Goal: Answer question/provide support: Share knowledge or assist other users

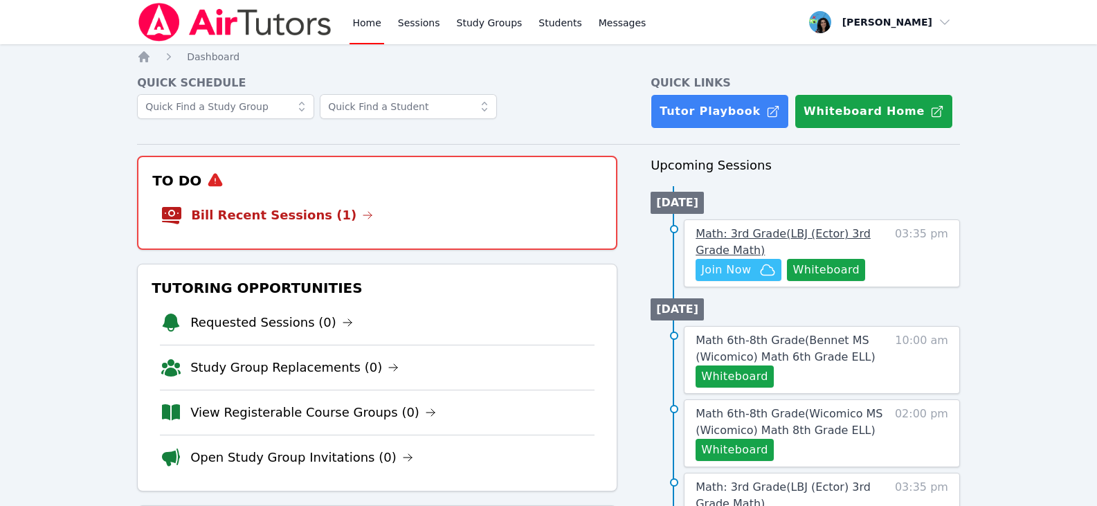
click at [824, 234] on span "Math: 3rd Grade ( LBJ (Ector) 3rd Grade Math )" at bounding box center [782, 242] width 175 height 30
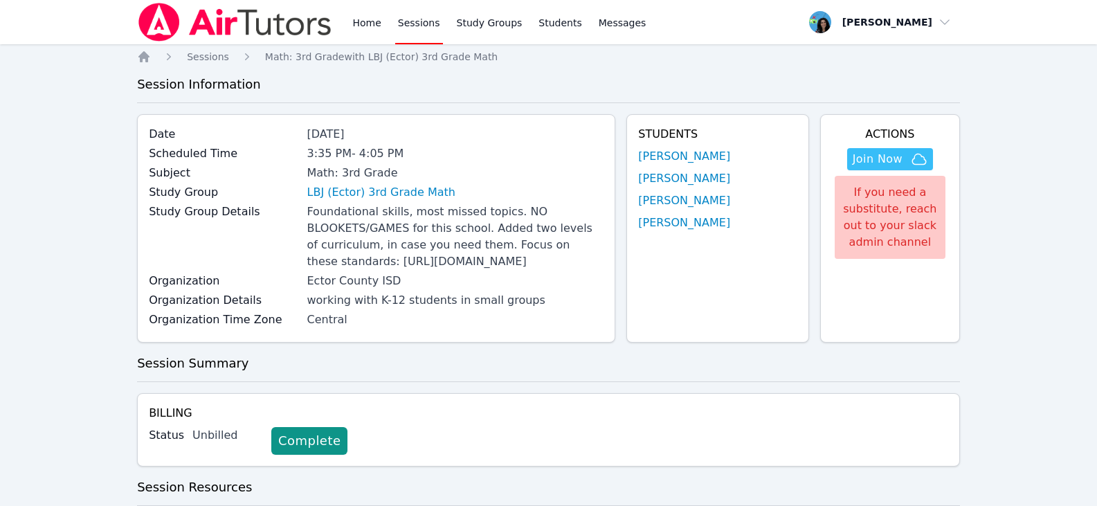
click at [703, 147] on div "Students [PERSON_NAME] [PERSON_NAME] [PERSON_NAME] [PERSON_NAME]" at bounding box center [717, 228] width 183 height 228
click at [699, 158] on link "[PERSON_NAME]" at bounding box center [684, 156] width 92 height 17
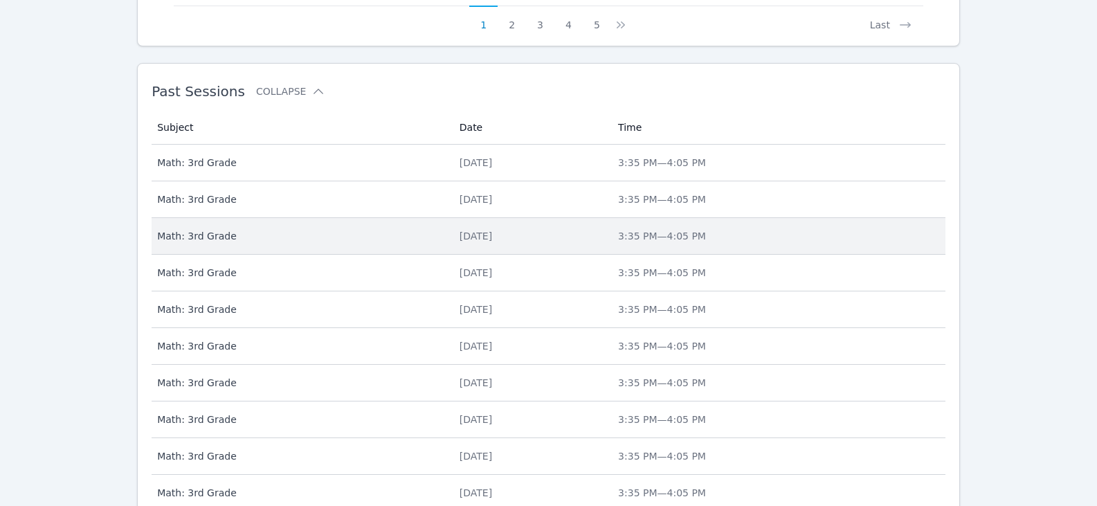
scroll to position [958, 0]
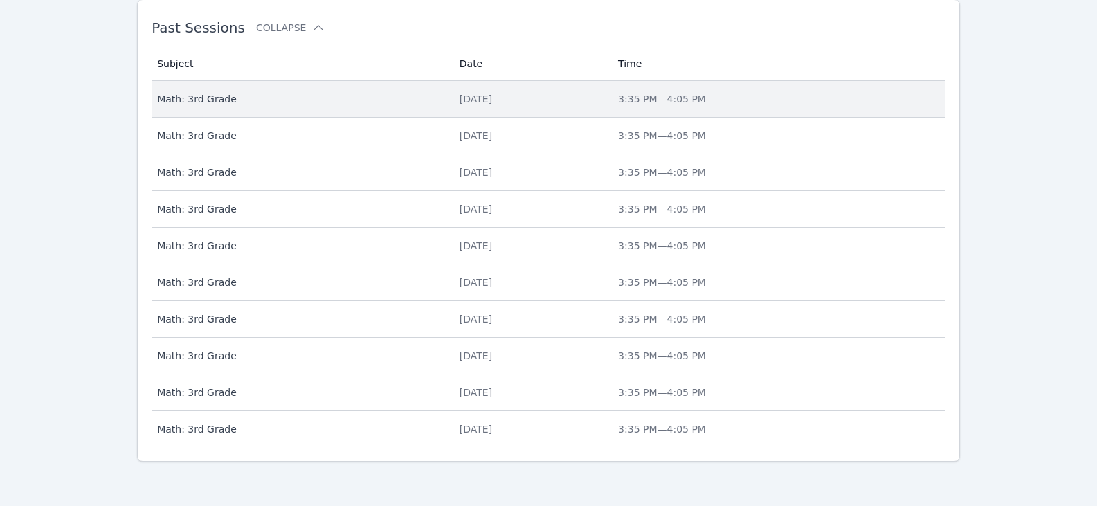
click at [513, 104] on div "[DATE]" at bounding box center [530, 99] width 142 height 14
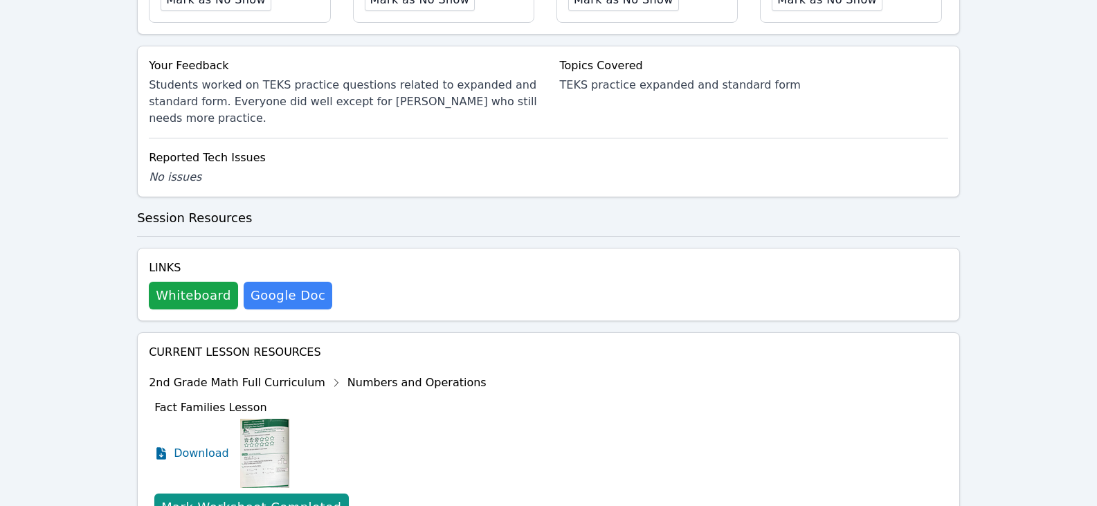
scroll to position [652, 0]
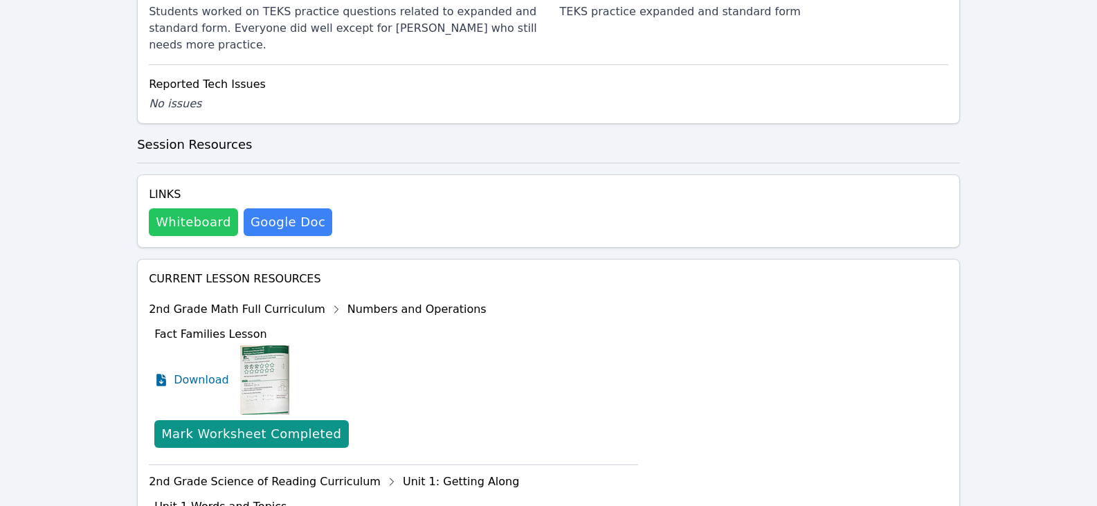
click at [197, 231] on button "Whiteboard" at bounding box center [193, 222] width 89 height 28
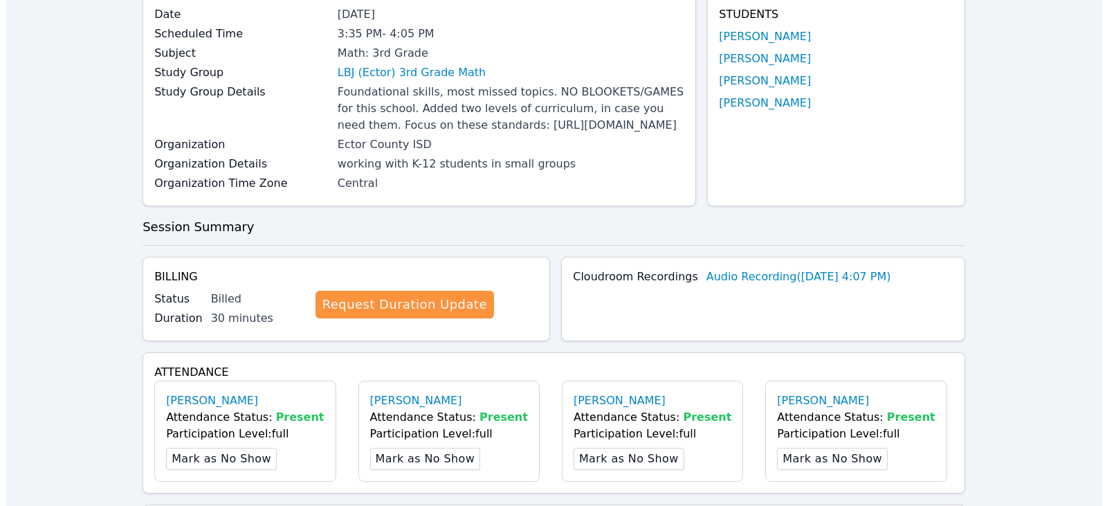
scroll to position [0, 0]
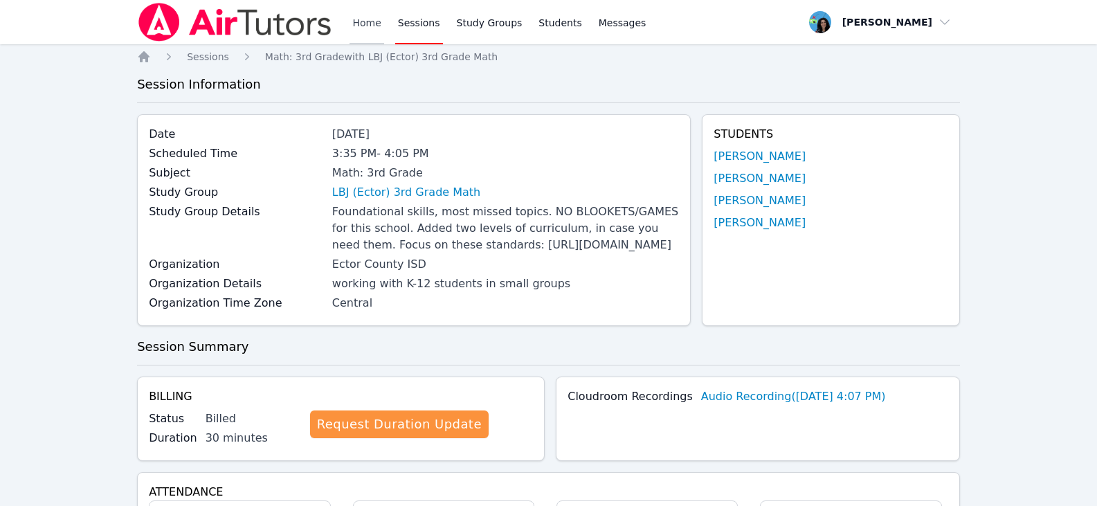
click at [367, 24] on link "Home" at bounding box center [366, 22] width 34 height 44
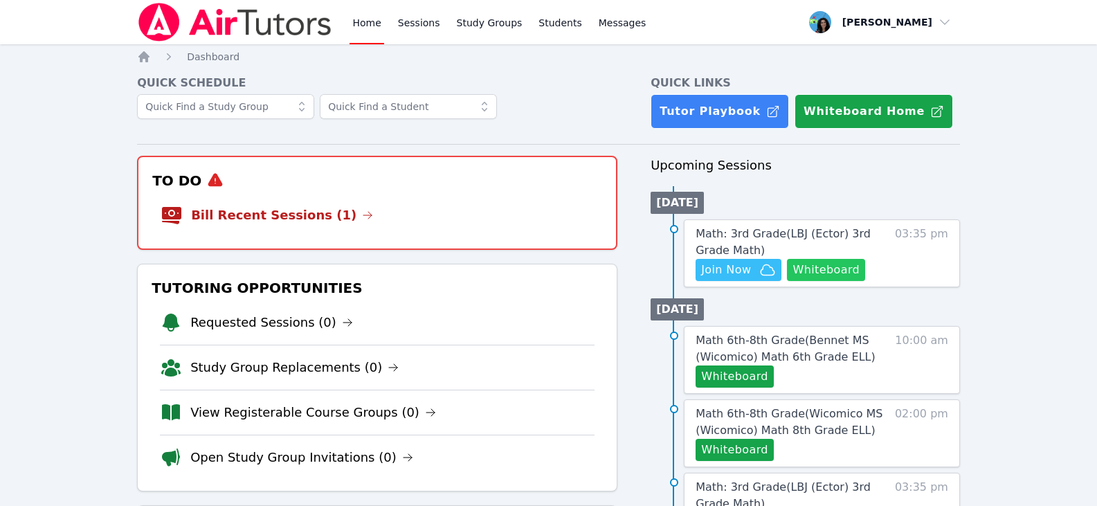
click at [812, 264] on button "Whiteboard" at bounding box center [826, 270] width 78 height 22
click at [745, 269] on span "Join Now" at bounding box center [726, 270] width 50 height 17
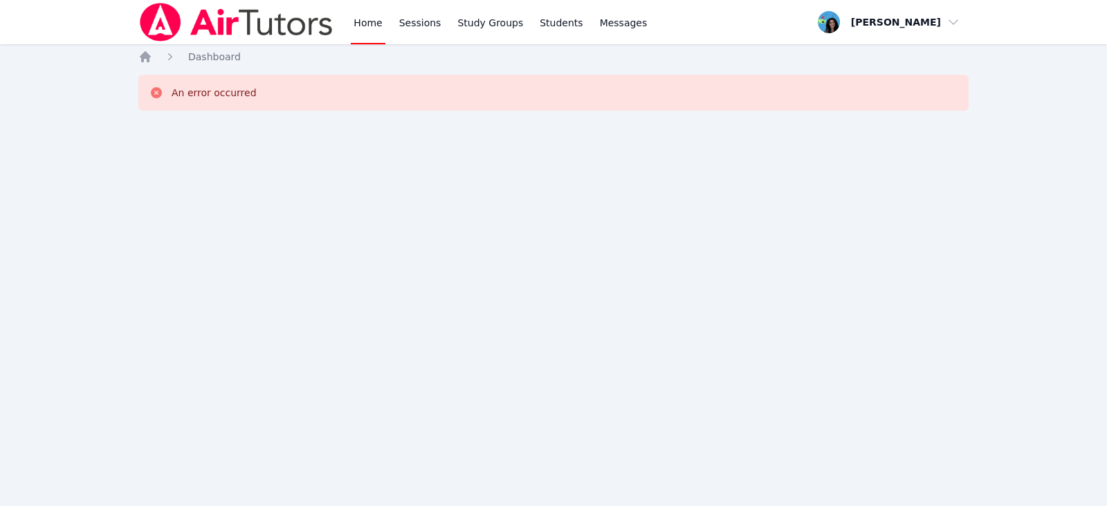
click at [368, 28] on link "Home" at bounding box center [368, 22] width 34 height 44
click at [287, 17] on img at bounding box center [236, 22] width 196 height 39
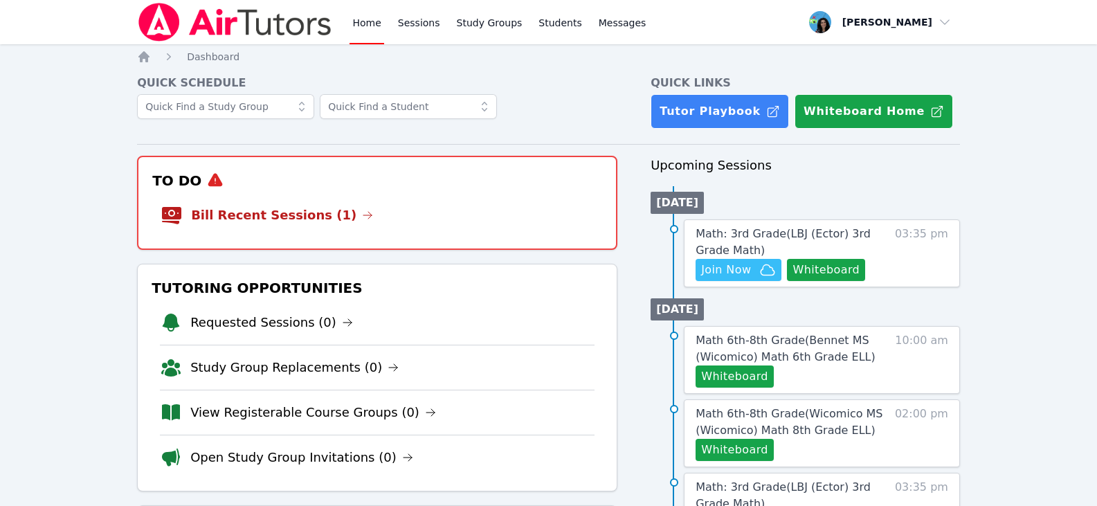
click at [287, 17] on img at bounding box center [235, 22] width 196 height 39
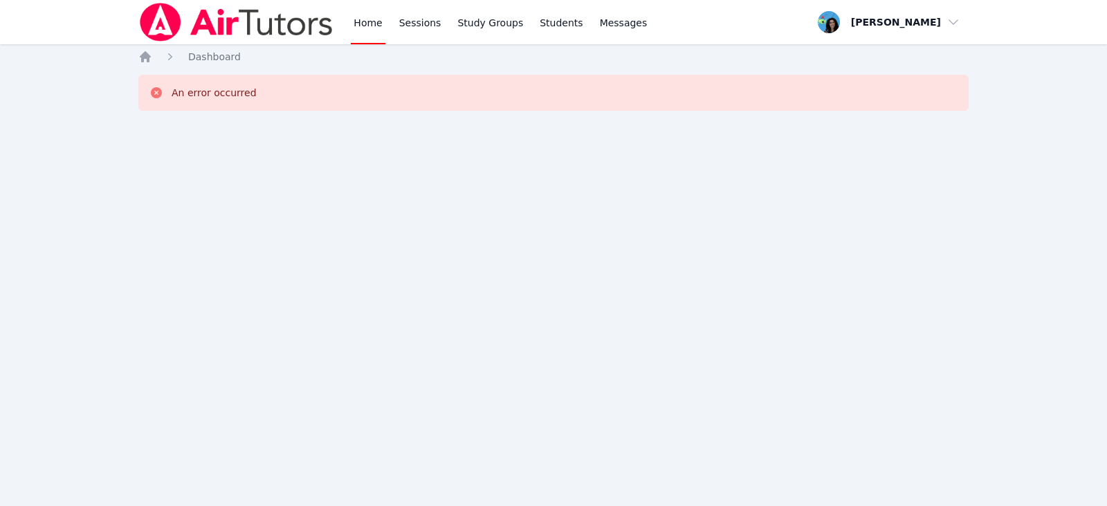
click at [814, 363] on div "Home Sessions Study Groups Students Messages Open user menu [PERSON_NAME] Open …" at bounding box center [553, 253] width 1107 height 506
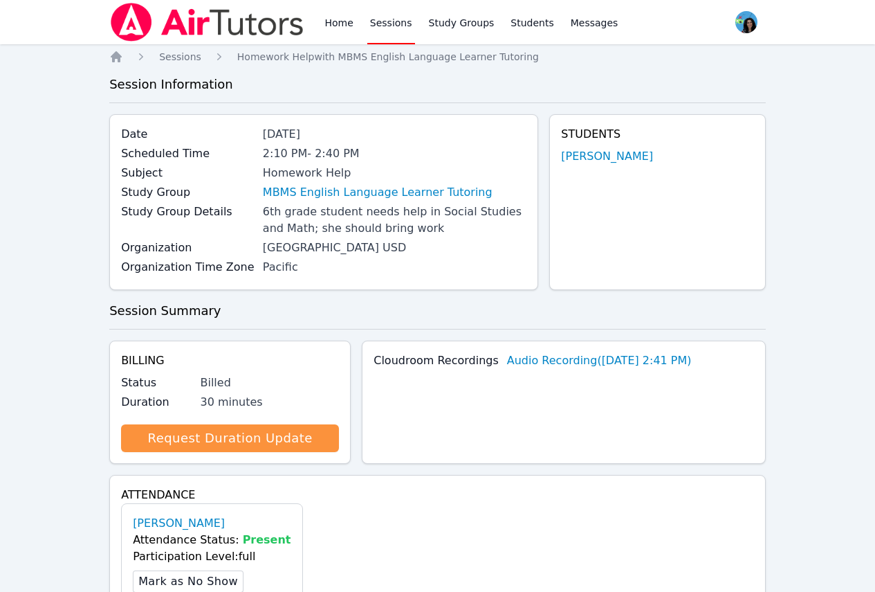
scroll to position [319, 0]
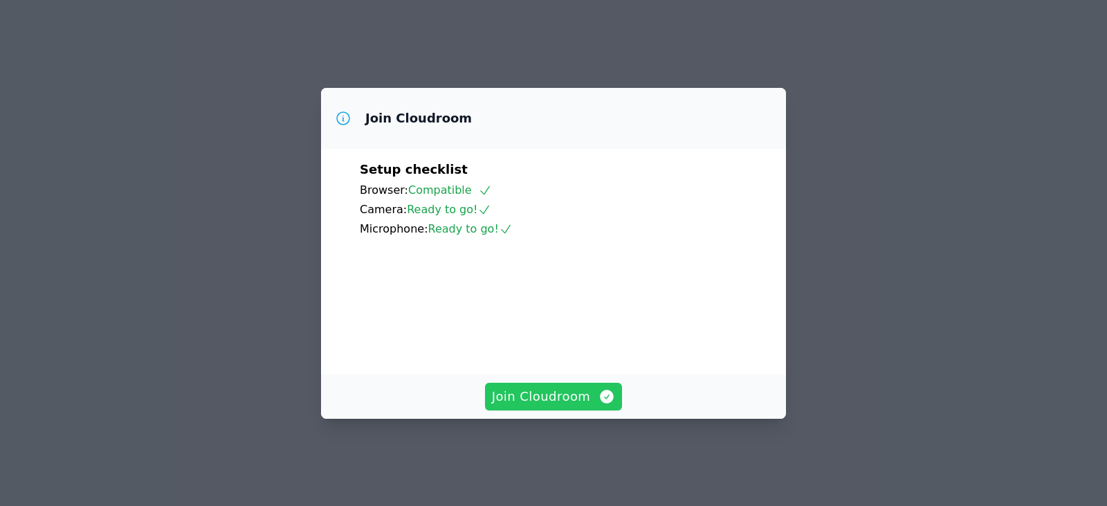
click at [534, 406] on span "Join Cloudroom" at bounding box center [554, 396] width 124 height 19
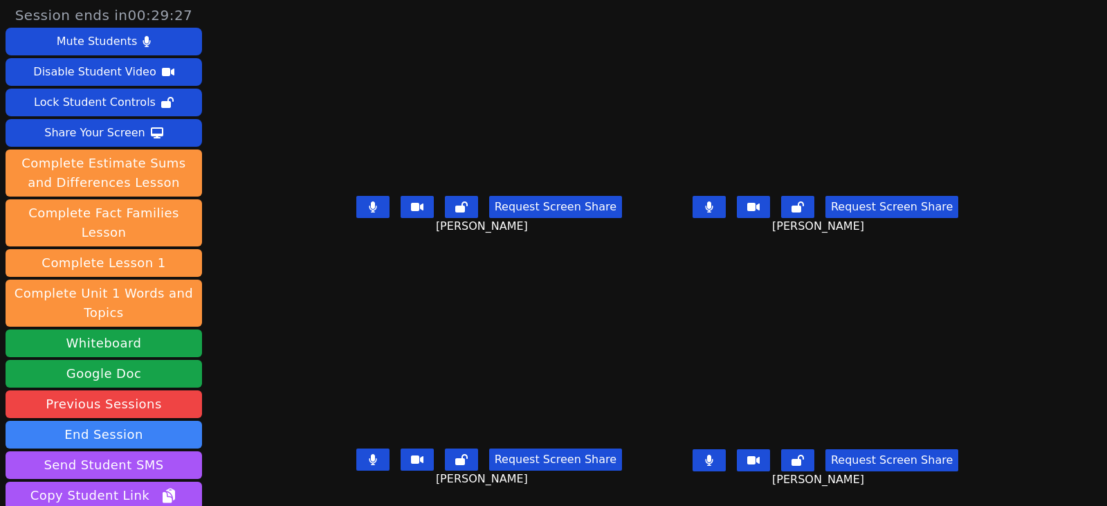
click at [726, 217] on button at bounding box center [709, 207] width 33 height 22
click at [726, 457] on button at bounding box center [709, 460] width 33 height 22
click at [359, 209] on button at bounding box center [372, 207] width 33 height 22
click at [369, 462] on icon at bounding box center [373, 459] width 8 height 11
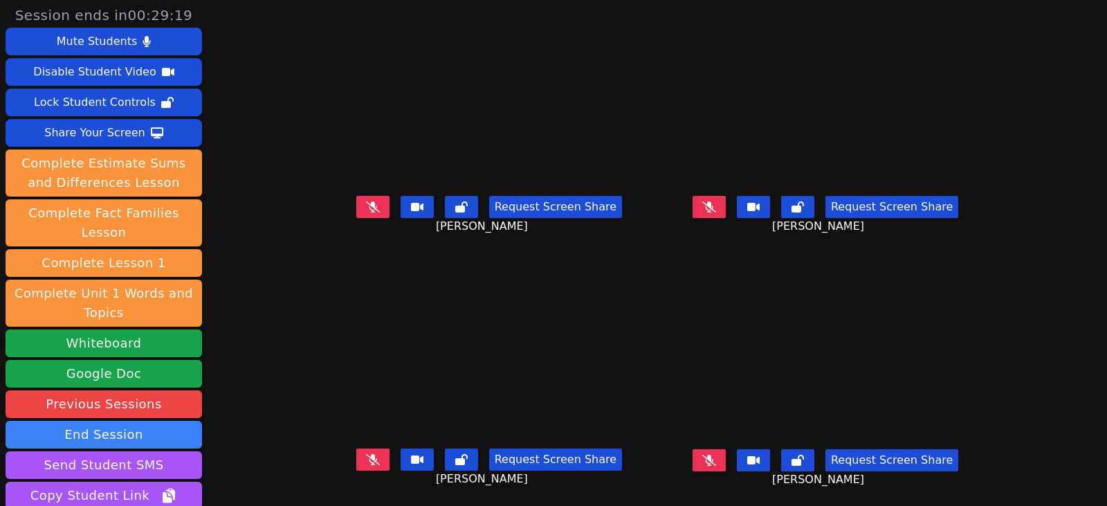
click at [716, 459] on icon at bounding box center [709, 460] width 14 height 11
click at [720, 457] on button at bounding box center [709, 460] width 33 height 22
click at [716, 203] on icon at bounding box center [709, 206] width 14 height 11
click at [726, 207] on button at bounding box center [709, 207] width 33 height 22
click at [366, 203] on icon at bounding box center [373, 206] width 14 height 11
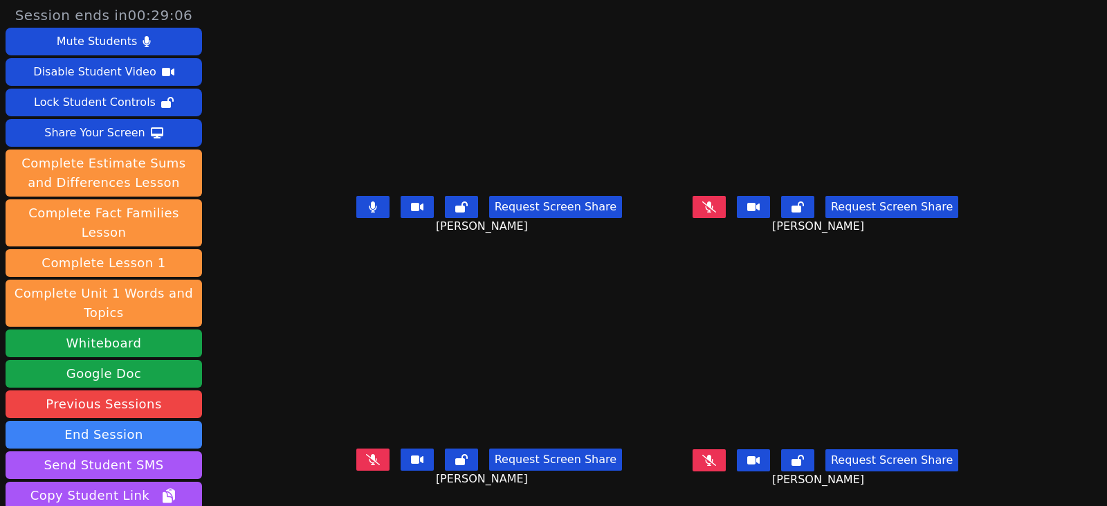
scroll to position [69, 0]
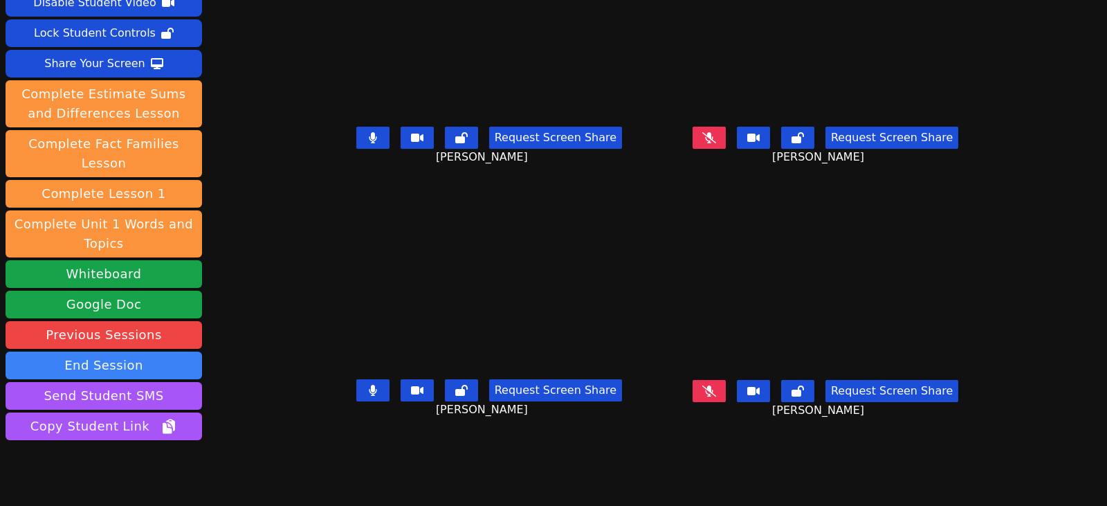
click at [726, 391] on button at bounding box center [709, 391] width 33 height 22
click at [356, 141] on button at bounding box center [372, 138] width 33 height 22
click at [723, 397] on button at bounding box center [709, 391] width 33 height 22
drag, startPoint x: 344, startPoint y: 394, endPoint x: 352, endPoint y: 417, distance: 24.3
click at [352, 417] on div "Request Screen Share Aubree Sharp" at bounding box center [489, 401] width 325 height 55
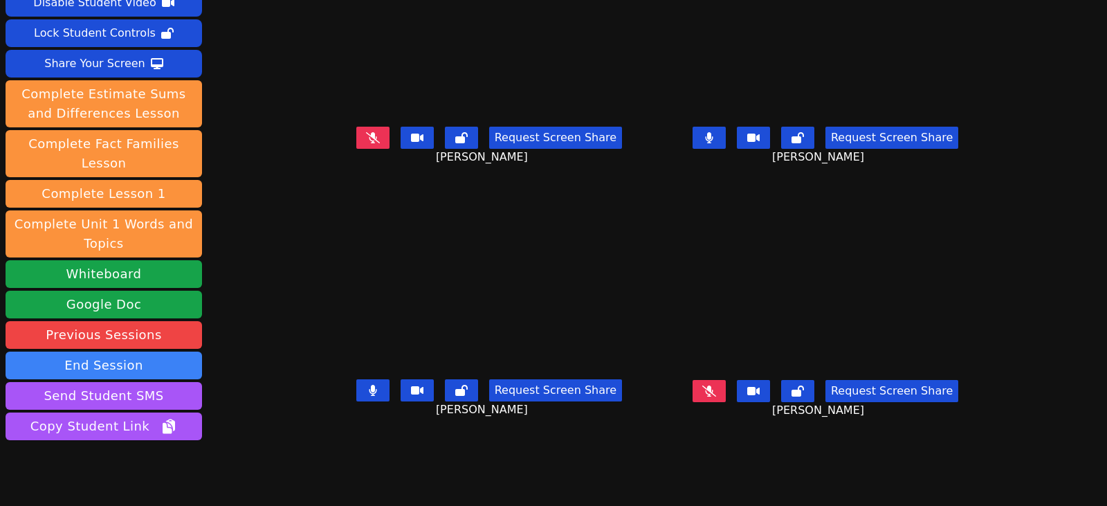
click at [356, 391] on button at bounding box center [372, 390] width 33 height 22
click at [726, 137] on button at bounding box center [709, 138] width 33 height 22
click at [716, 140] on icon at bounding box center [709, 137] width 14 height 11
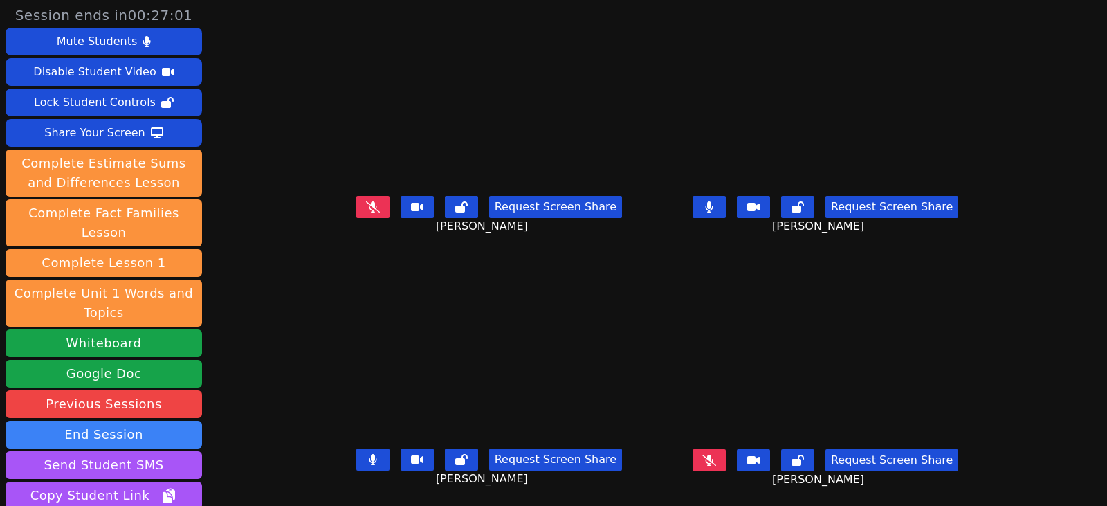
click at [713, 206] on icon at bounding box center [709, 206] width 8 height 11
click at [366, 461] on icon at bounding box center [373, 459] width 14 height 11
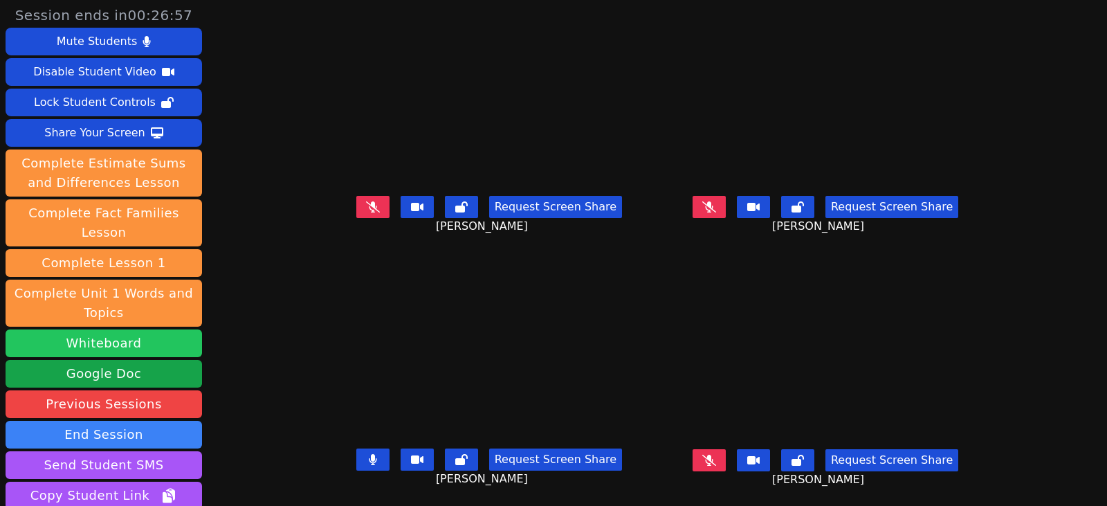
click at [120, 329] on button "Whiteboard" at bounding box center [104, 343] width 197 height 28
click at [716, 460] on icon at bounding box center [709, 460] width 14 height 11
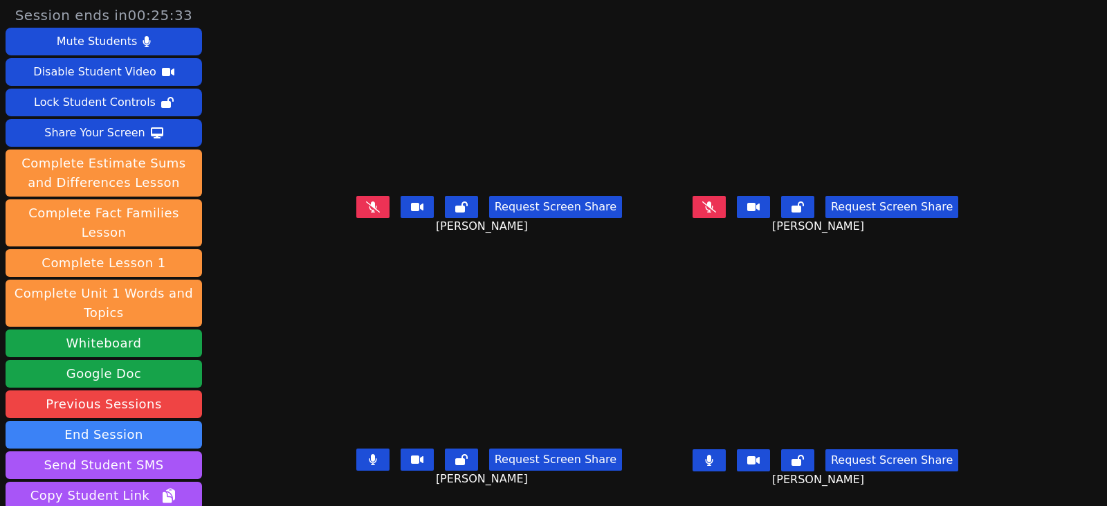
click at [715, 462] on button at bounding box center [709, 460] width 33 height 22
click at [369, 461] on icon at bounding box center [373, 459] width 8 height 11
click at [716, 204] on icon at bounding box center [709, 206] width 14 height 11
click at [713, 210] on icon at bounding box center [709, 206] width 8 height 11
drag, startPoint x: 19, startPoint y: 473, endPoint x: 2, endPoint y: 450, distance: 28.2
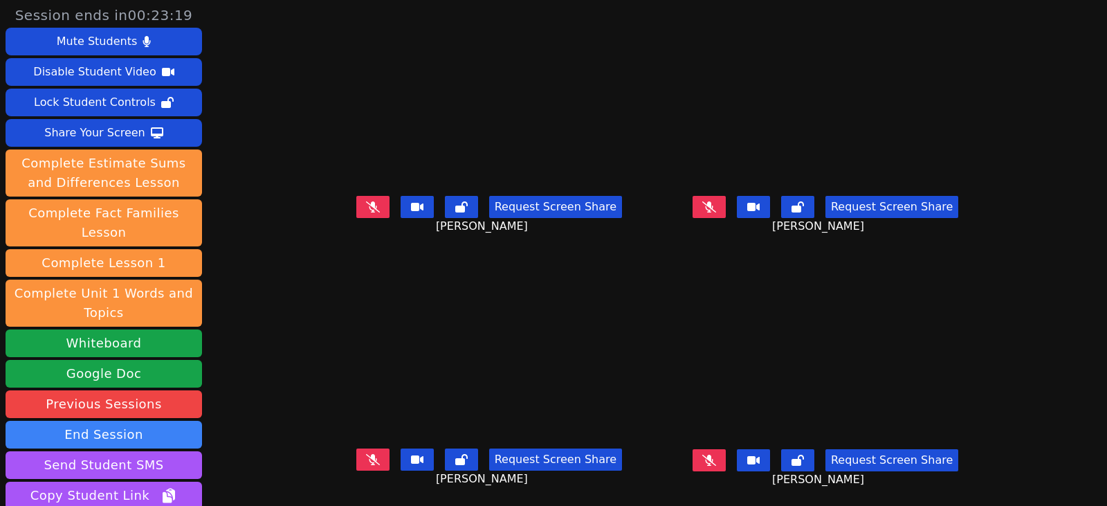
click at [19, 482] on button "Copy Student Link" at bounding box center [104, 496] width 197 height 28
click at [715, 454] on button at bounding box center [709, 460] width 33 height 22
click at [713, 458] on icon at bounding box center [709, 460] width 8 height 11
click at [366, 464] on icon at bounding box center [373, 459] width 14 height 11
click at [361, 466] on button at bounding box center [372, 459] width 33 height 22
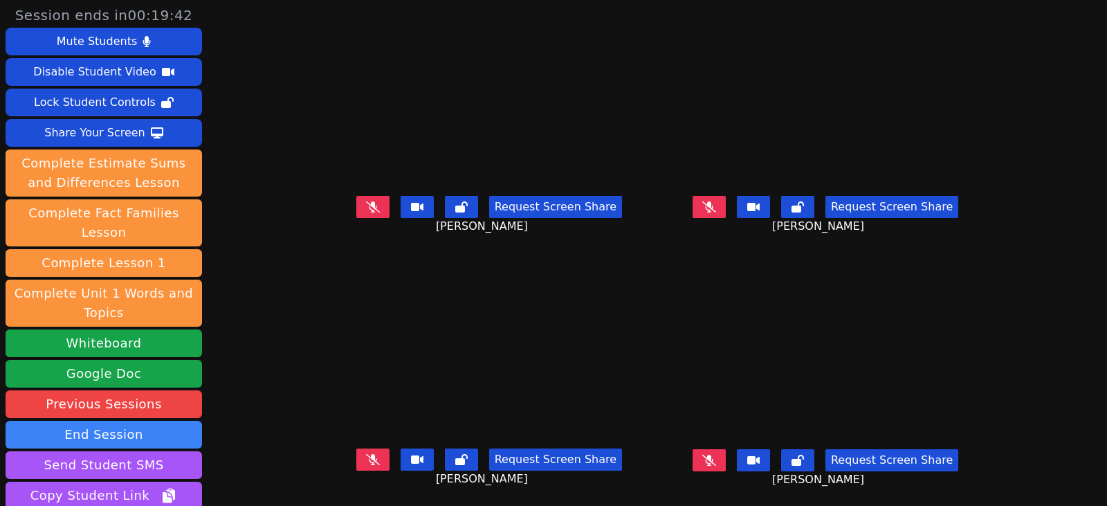
drag, startPoint x: 6, startPoint y: 498, endPoint x: -142, endPoint y: 468, distance: 151.0
drag, startPoint x: -142, startPoint y: 468, endPoint x: -49, endPoint y: 486, distance: 94.5
click at [742, 203] on div "Request Screen Share" at bounding box center [826, 207] width 266 height 22
click at [726, 205] on button at bounding box center [709, 207] width 33 height 22
drag, startPoint x: 730, startPoint y: 208, endPoint x: 669, endPoint y: 206, distance: 60.9
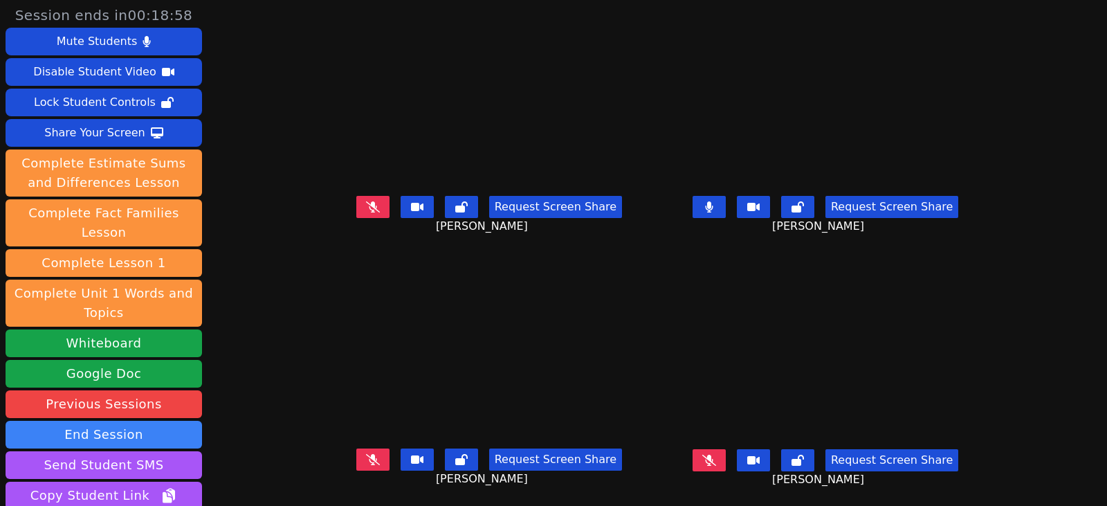
click at [726, 208] on button at bounding box center [709, 207] width 33 height 22
click at [716, 455] on icon at bounding box center [709, 459] width 14 height 11
click at [713, 457] on icon at bounding box center [709, 460] width 8 height 11
drag, startPoint x: 738, startPoint y: 454, endPoint x: 634, endPoint y: 461, distance: 104.0
click at [726, 454] on button at bounding box center [709, 460] width 33 height 22
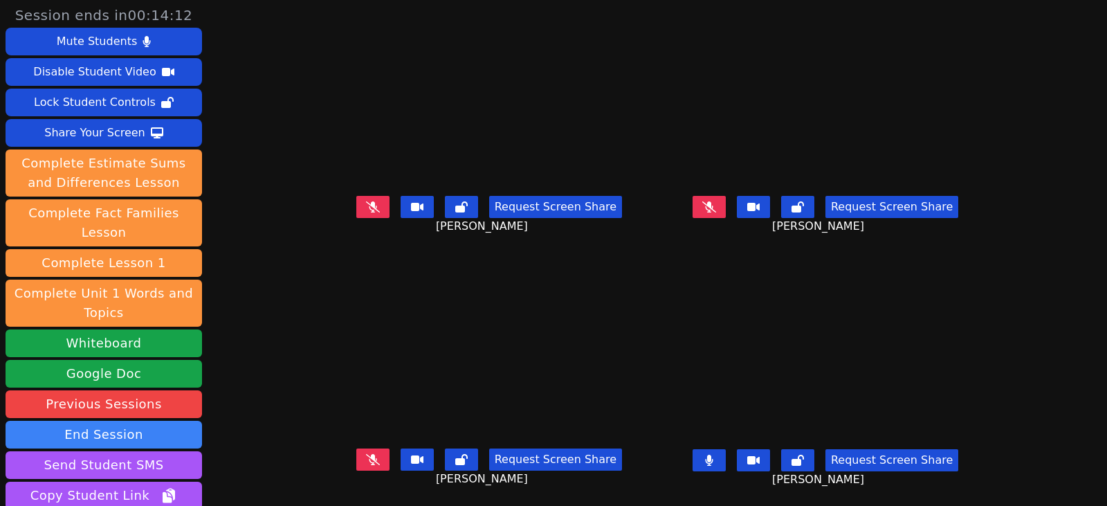
click at [713, 460] on icon at bounding box center [709, 460] width 8 height 11
click at [716, 456] on icon at bounding box center [709, 460] width 14 height 11
click at [713, 459] on icon at bounding box center [709, 460] width 8 height 11
click at [716, 459] on icon at bounding box center [709, 460] width 14 height 11
click at [717, 464] on button at bounding box center [709, 460] width 33 height 22
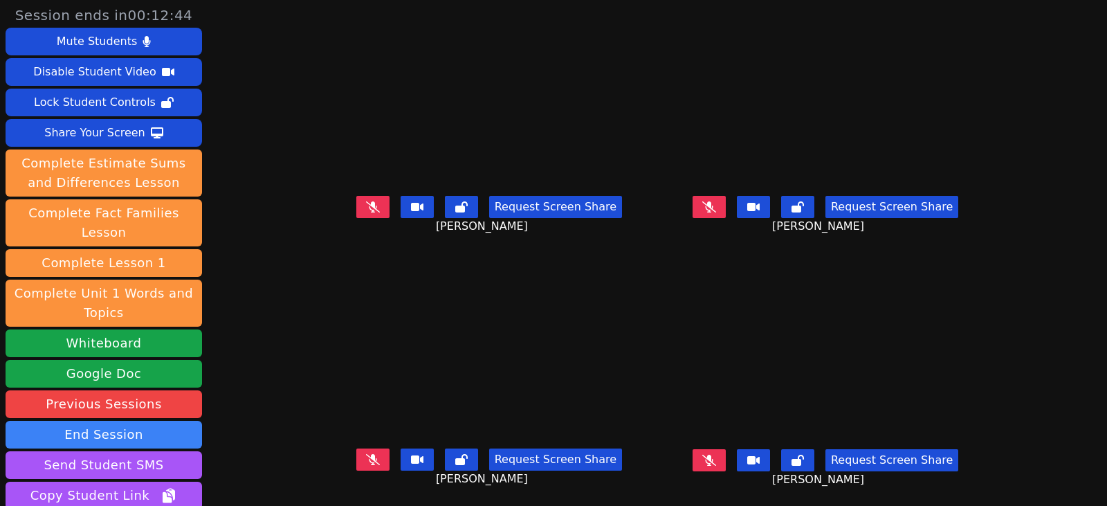
click at [356, 203] on button at bounding box center [372, 207] width 33 height 22
drag, startPoint x: 349, startPoint y: 203, endPoint x: 358, endPoint y: 226, distance: 24.8
click at [369, 203] on icon at bounding box center [373, 206] width 8 height 11
click at [366, 459] on icon at bounding box center [373, 459] width 14 height 11
click at [361, 467] on button at bounding box center [372, 459] width 33 height 22
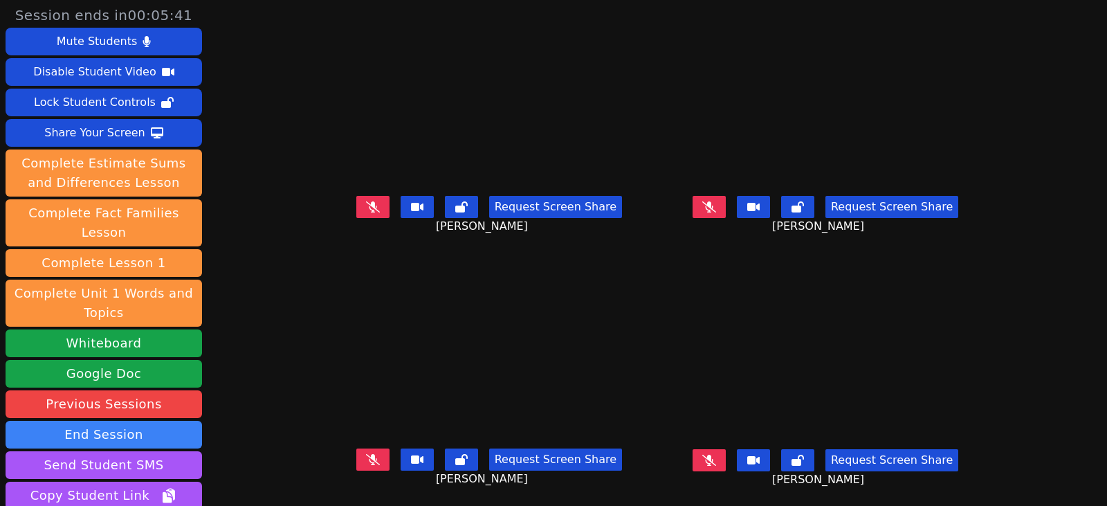
drag, startPoint x: 722, startPoint y: 211, endPoint x: 577, endPoint y: 224, distance: 145.9
click at [716, 211] on icon at bounding box center [709, 206] width 14 height 11
click at [366, 460] on icon at bounding box center [373, 459] width 14 height 11
click at [369, 460] on icon at bounding box center [373, 459] width 8 height 11
click at [716, 456] on icon at bounding box center [709, 459] width 14 height 11
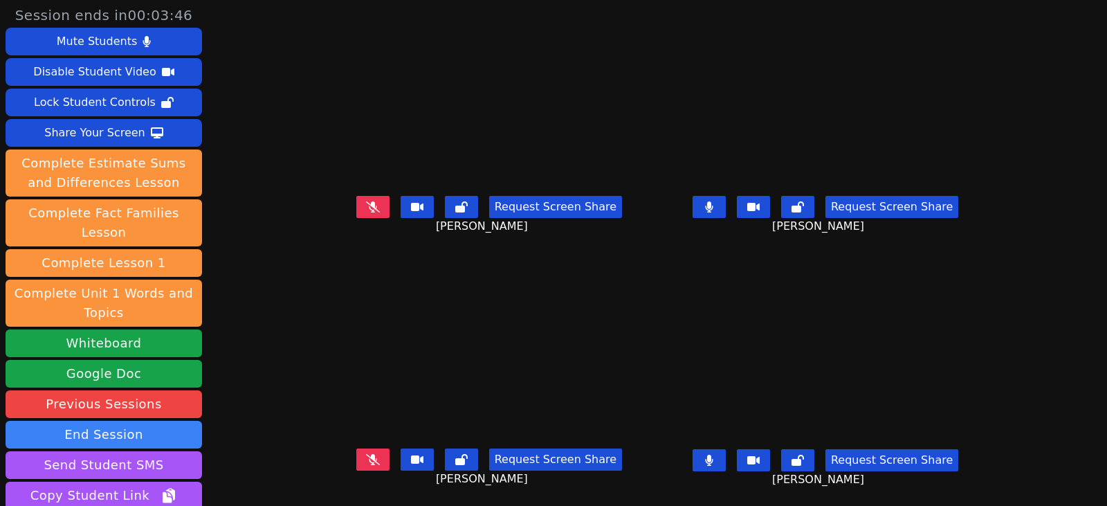
click at [713, 457] on icon at bounding box center [709, 460] width 8 height 11
drag, startPoint x: 723, startPoint y: 206, endPoint x: 666, endPoint y: 200, distance: 57.1
click at [713, 206] on icon at bounding box center [709, 206] width 8 height 11
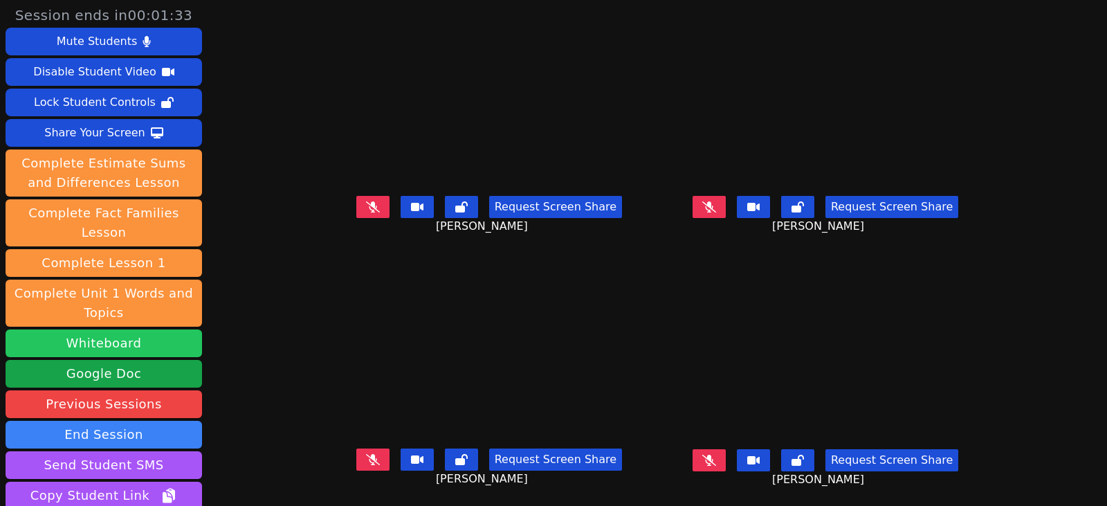
click at [115, 329] on button "Whiteboard" at bounding box center [104, 343] width 197 height 28
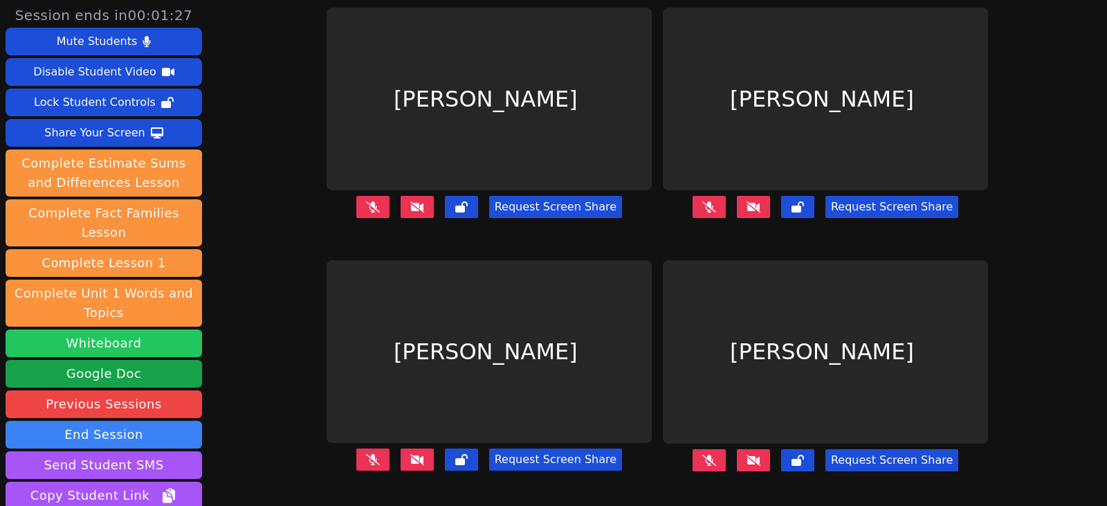
click at [154, 331] on button "Whiteboard" at bounding box center [104, 343] width 197 height 28
